Goal: Obtain resource: Download file/media

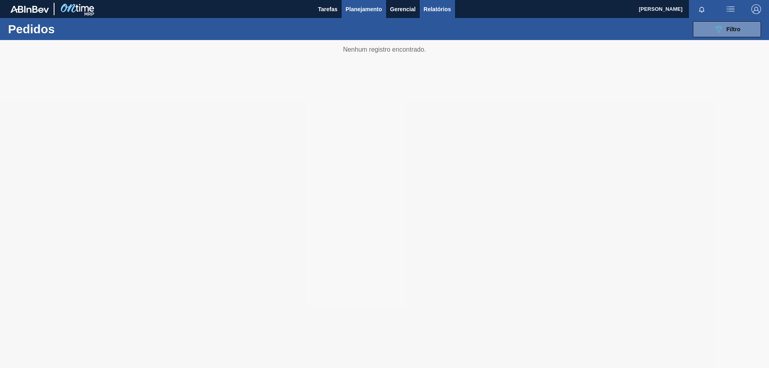
click at [444, 8] on span "Relatórios" at bounding box center [437, 9] width 27 height 10
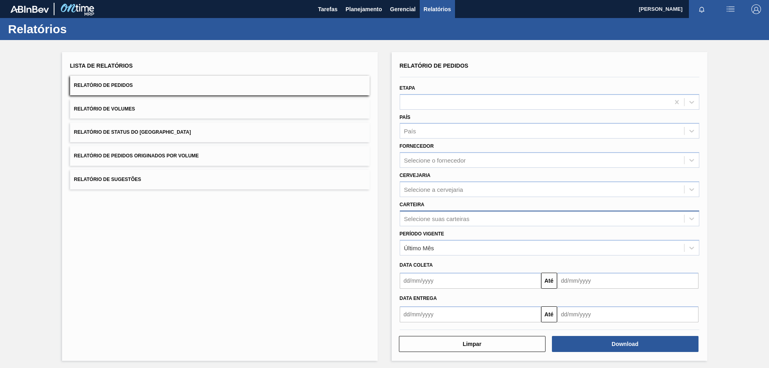
click at [415, 215] on div "Selecione suas carteiras" at bounding box center [436, 218] width 65 height 7
click at [443, 218] on div "Selecione suas carteiras" at bounding box center [436, 218] width 65 height 7
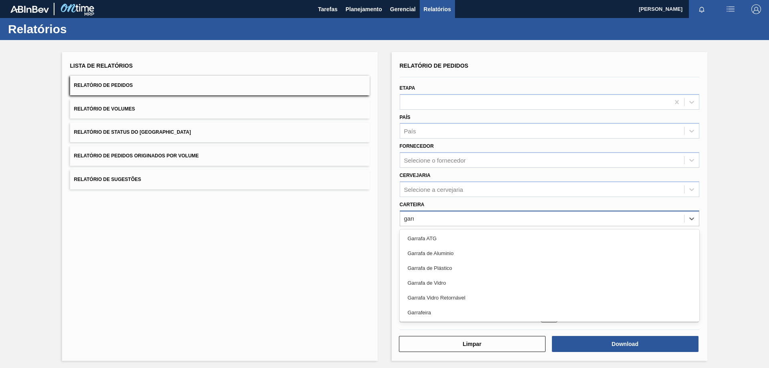
type input "garra"
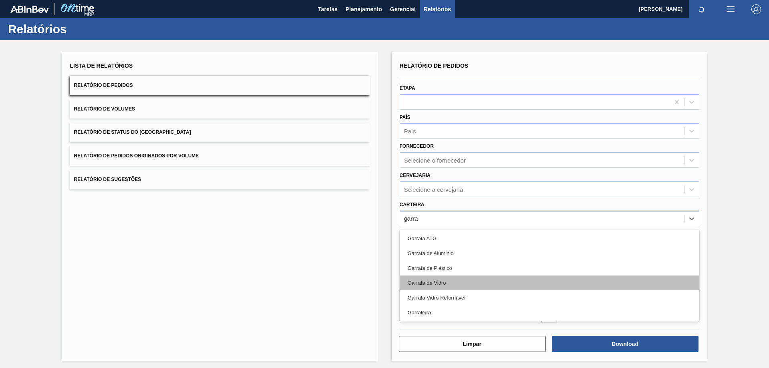
click at [453, 281] on div "Garrafa de Vidro" at bounding box center [550, 283] width 300 height 15
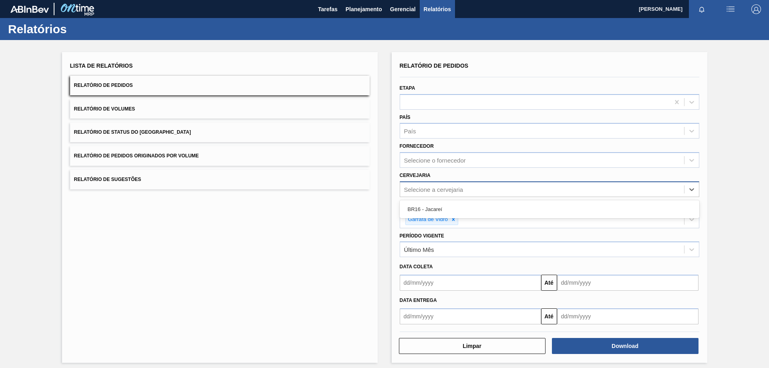
click at [426, 185] on div "Selecione a cervejaria" at bounding box center [542, 189] width 284 height 12
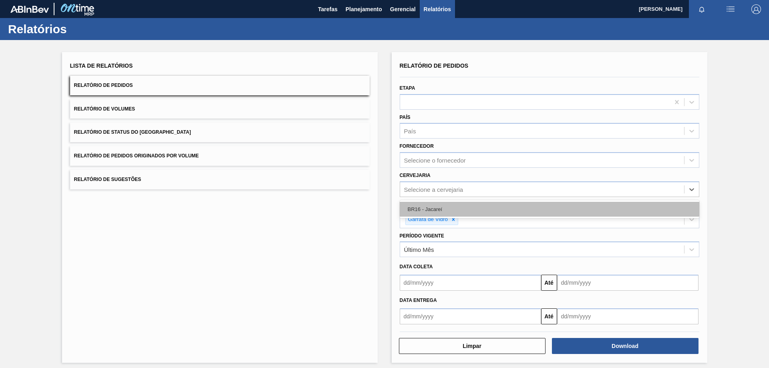
click at [423, 202] on div "BR16 - Jacareí" at bounding box center [550, 209] width 300 height 15
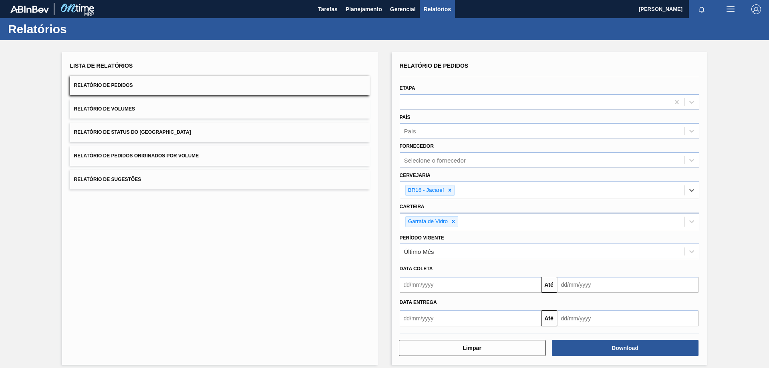
click at [420, 290] on input "text" at bounding box center [470, 285] width 141 height 16
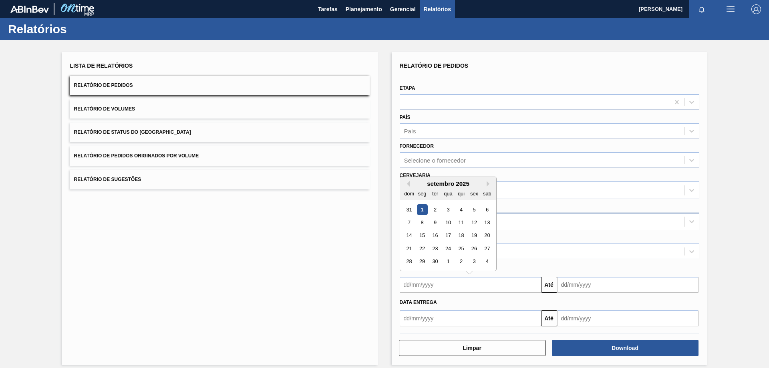
click at [423, 208] on div "1" at bounding box center [422, 209] width 11 height 11
type input "[DATE]"
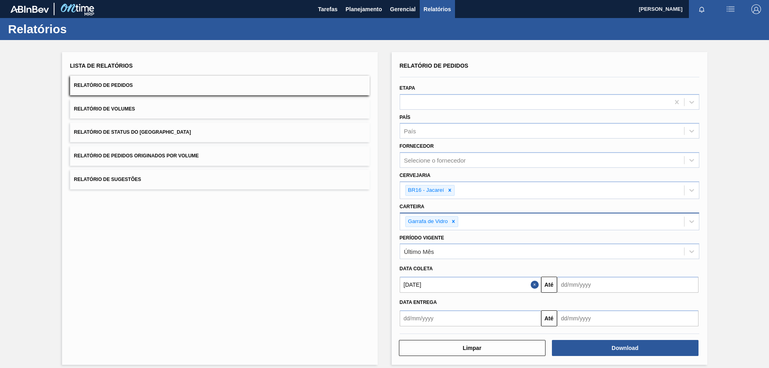
click at [575, 282] on input "text" at bounding box center [627, 285] width 141 height 16
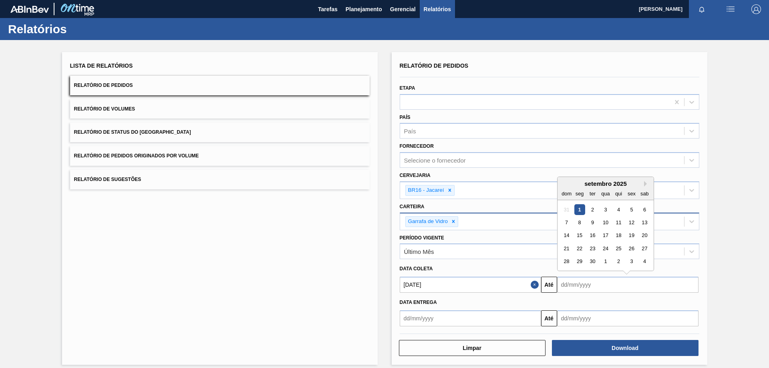
drag, startPoint x: 566, startPoint y: 223, endPoint x: 581, endPoint y: 241, distance: 22.5
click at [566, 223] on div "7" at bounding box center [566, 222] width 11 height 11
type input "[DATE]"
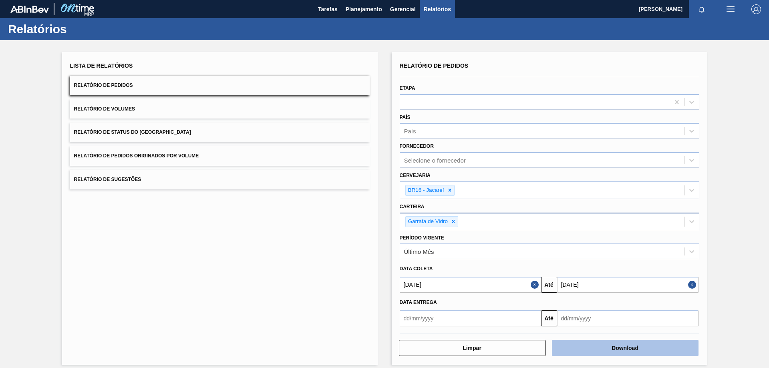
click at [590, 347] on button "Download" at bounding box center [625, 348] width 147 height 16
